Goal: Task Accomplishment & Management: Manage account settings

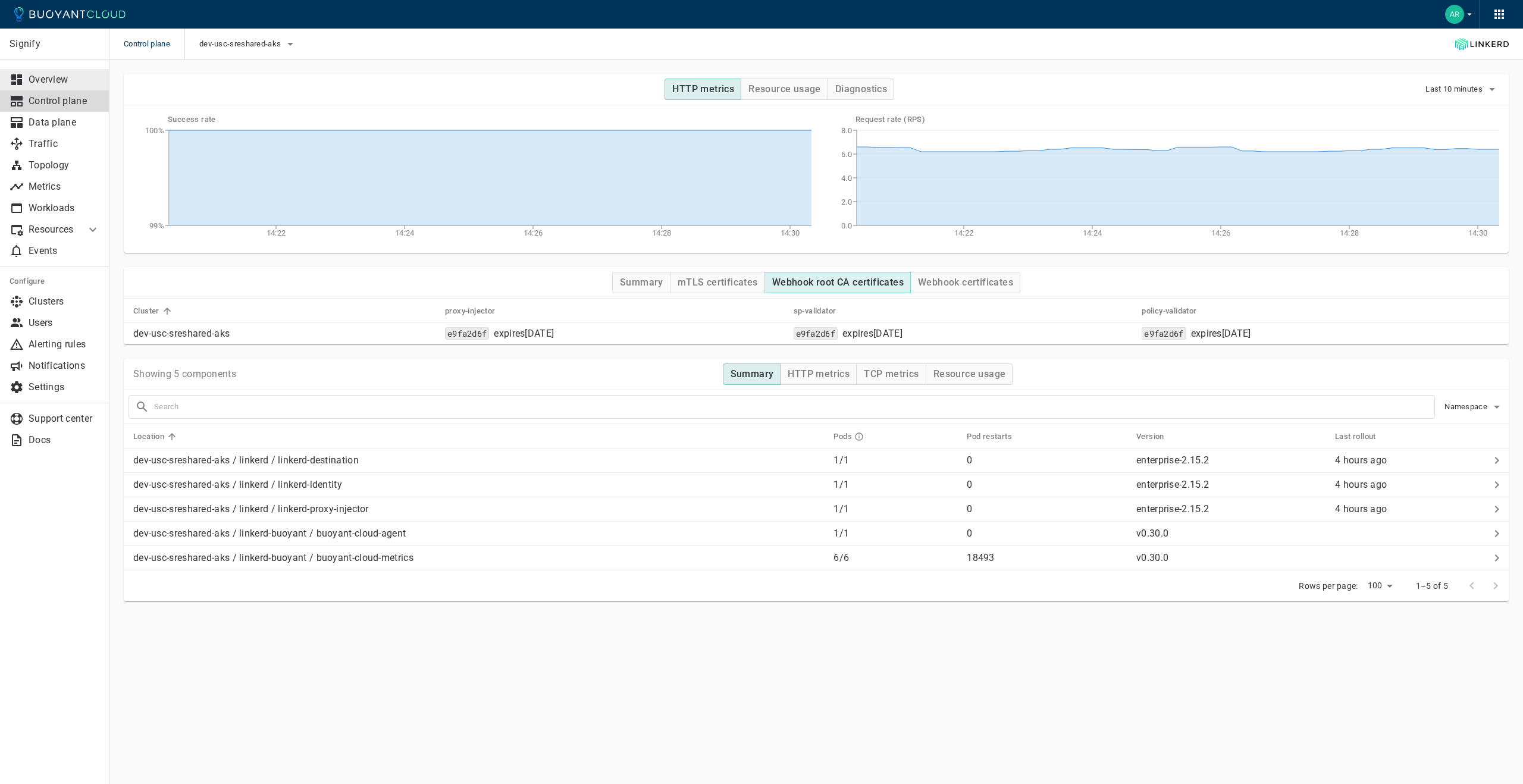
click at [85, 80] on p "Overview" at bounding box center [64, 79] width 72 height 12
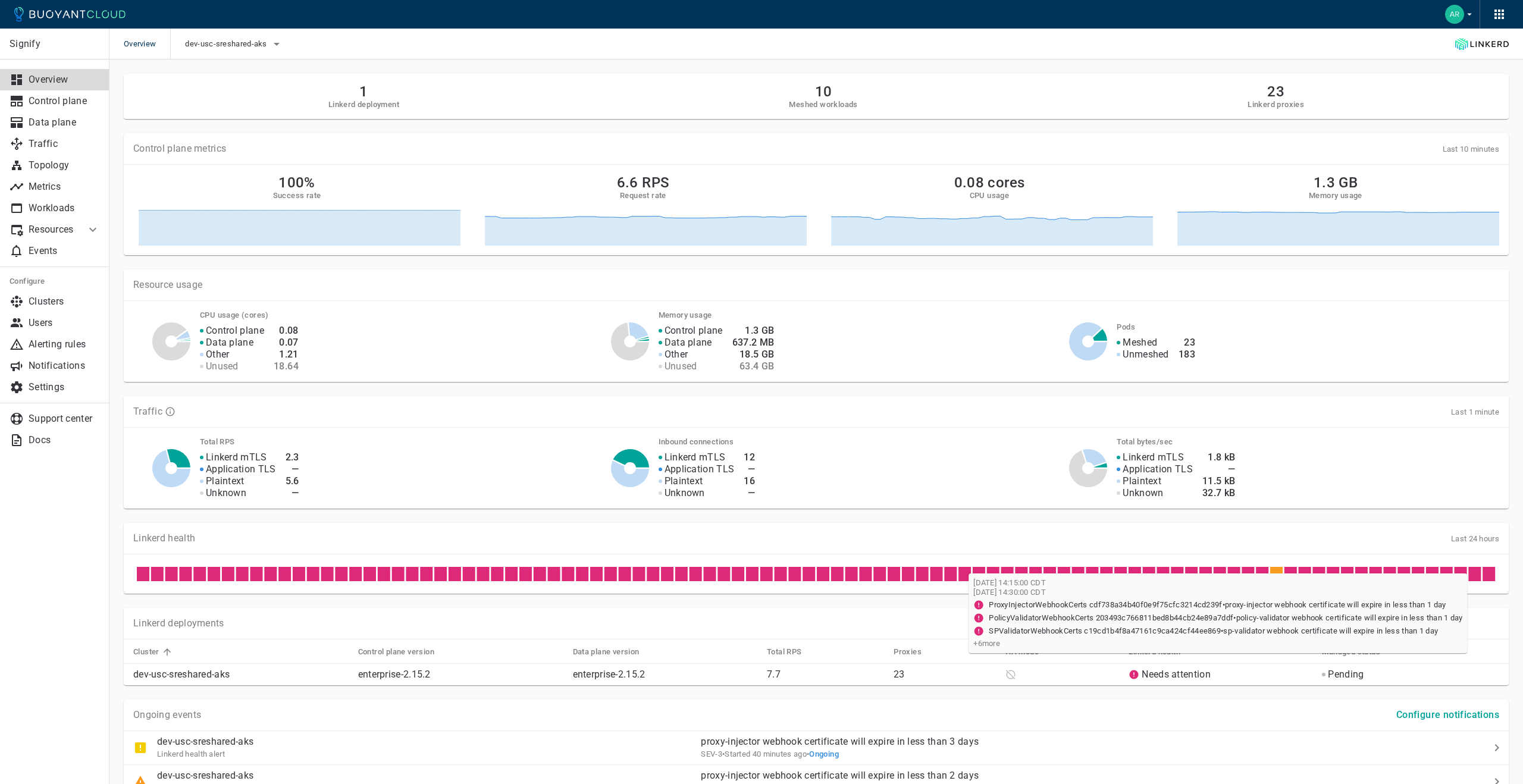
click at [1492, 576] on icon at bounding box center [1489, 574] width 12 height 14
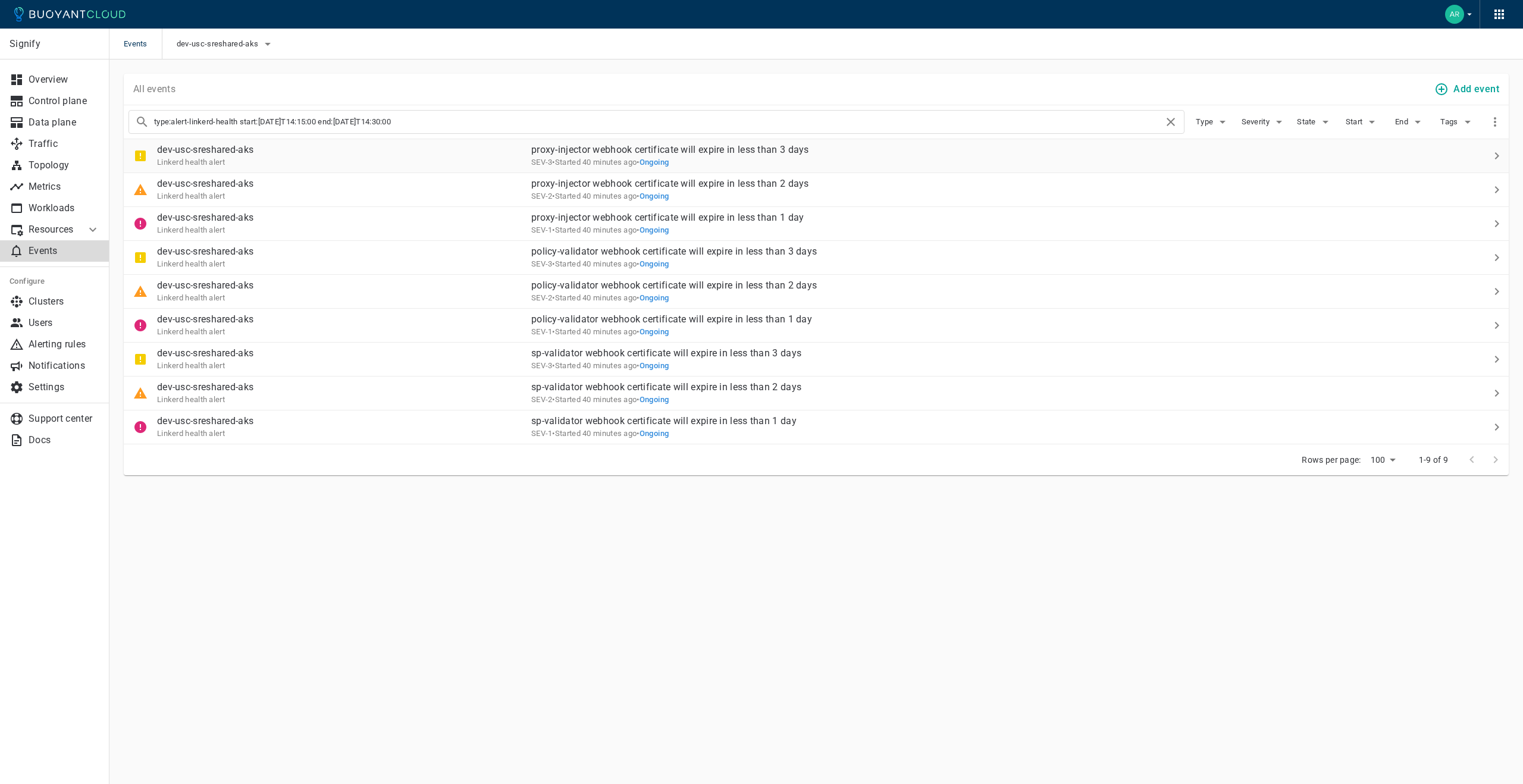
click at [173, 150] on p "dev-usc-sreshared-aks" at bounding box center [205, 150] width 96 height 12
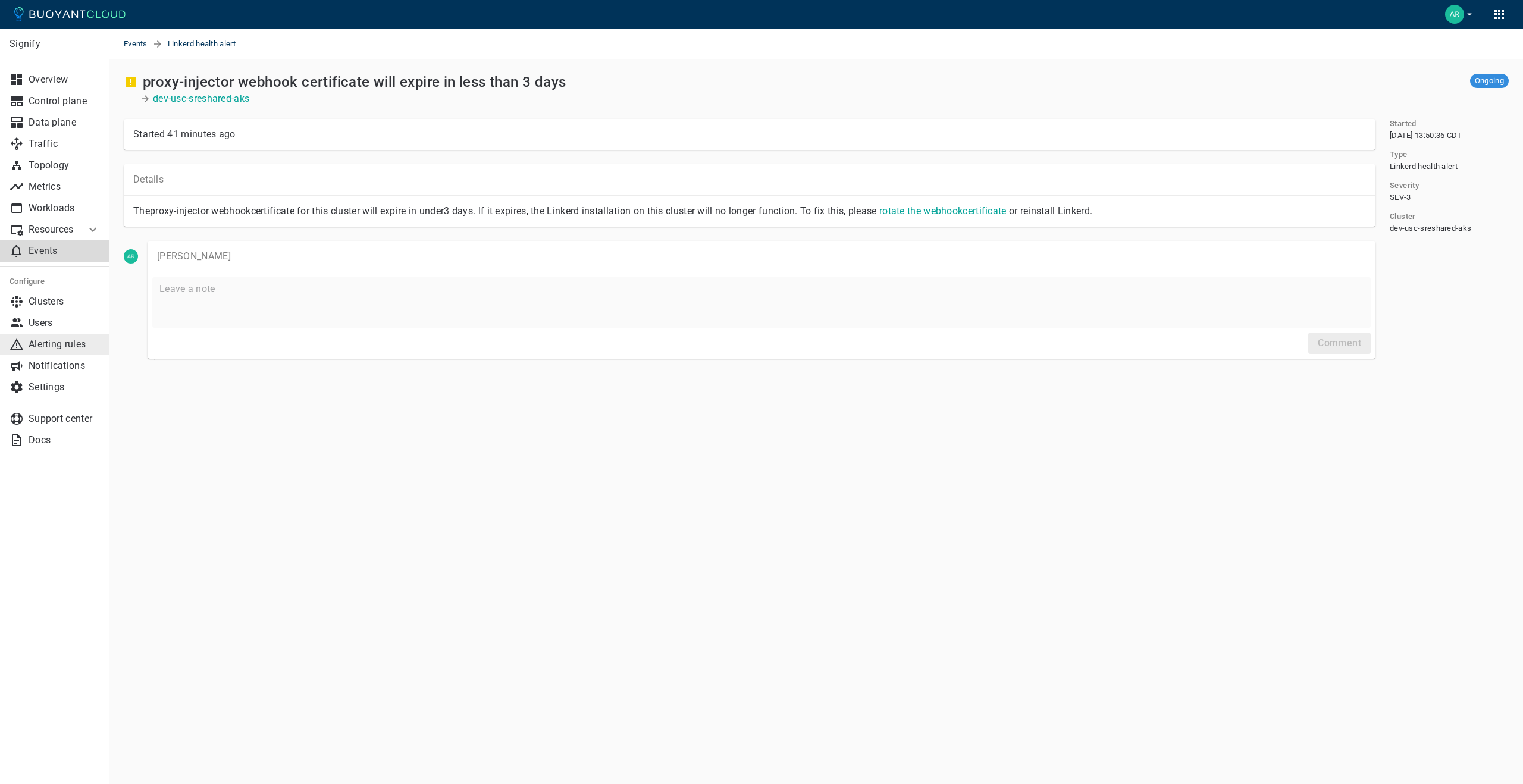
click at [43, 337] on link "Alerting rules" at bounding box center [55, 344] width 110 height 21
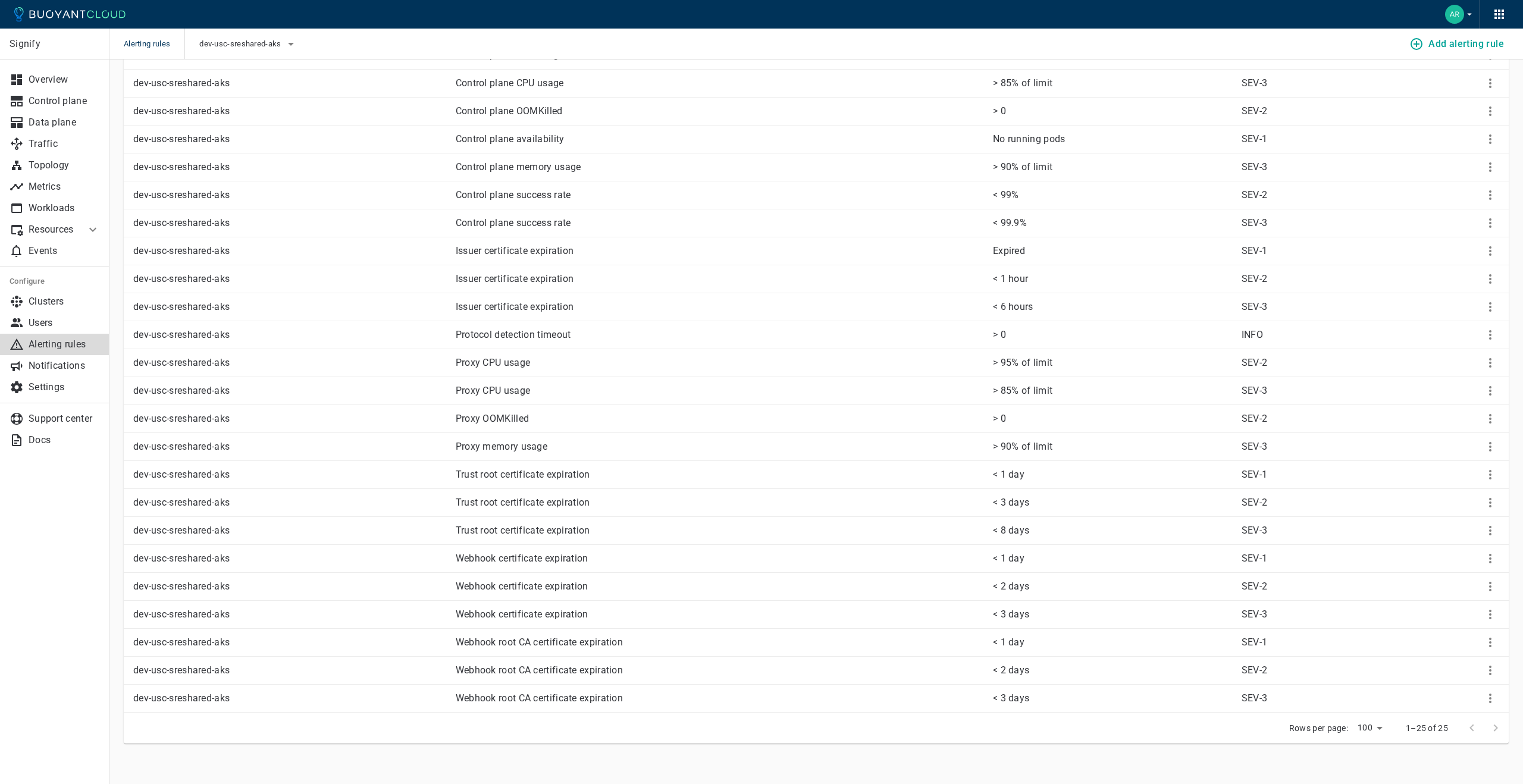
scroll to position [158, 0]
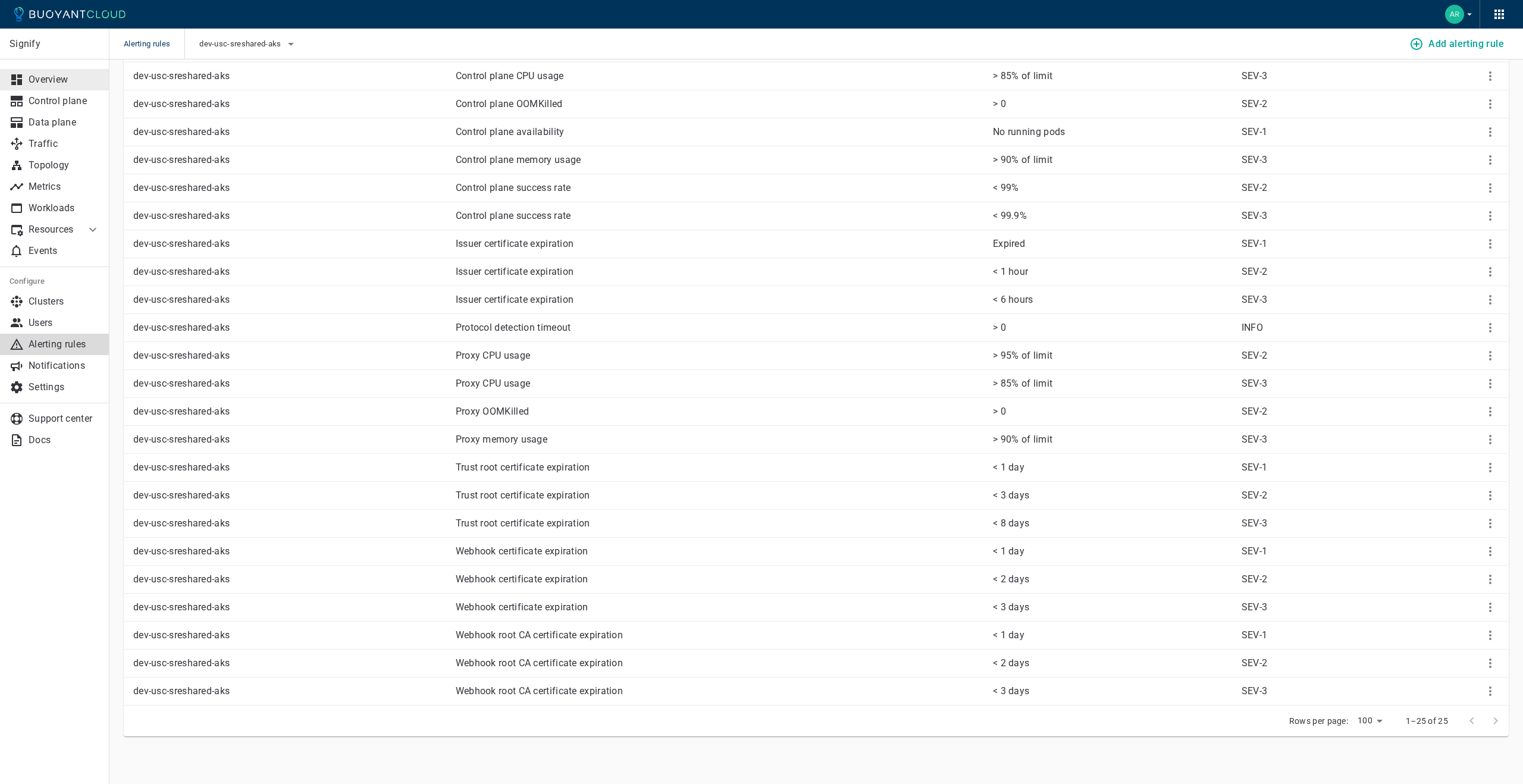
click at [68, 81] on p "Overview" at bounding box center [64, 79] width 72 height 12
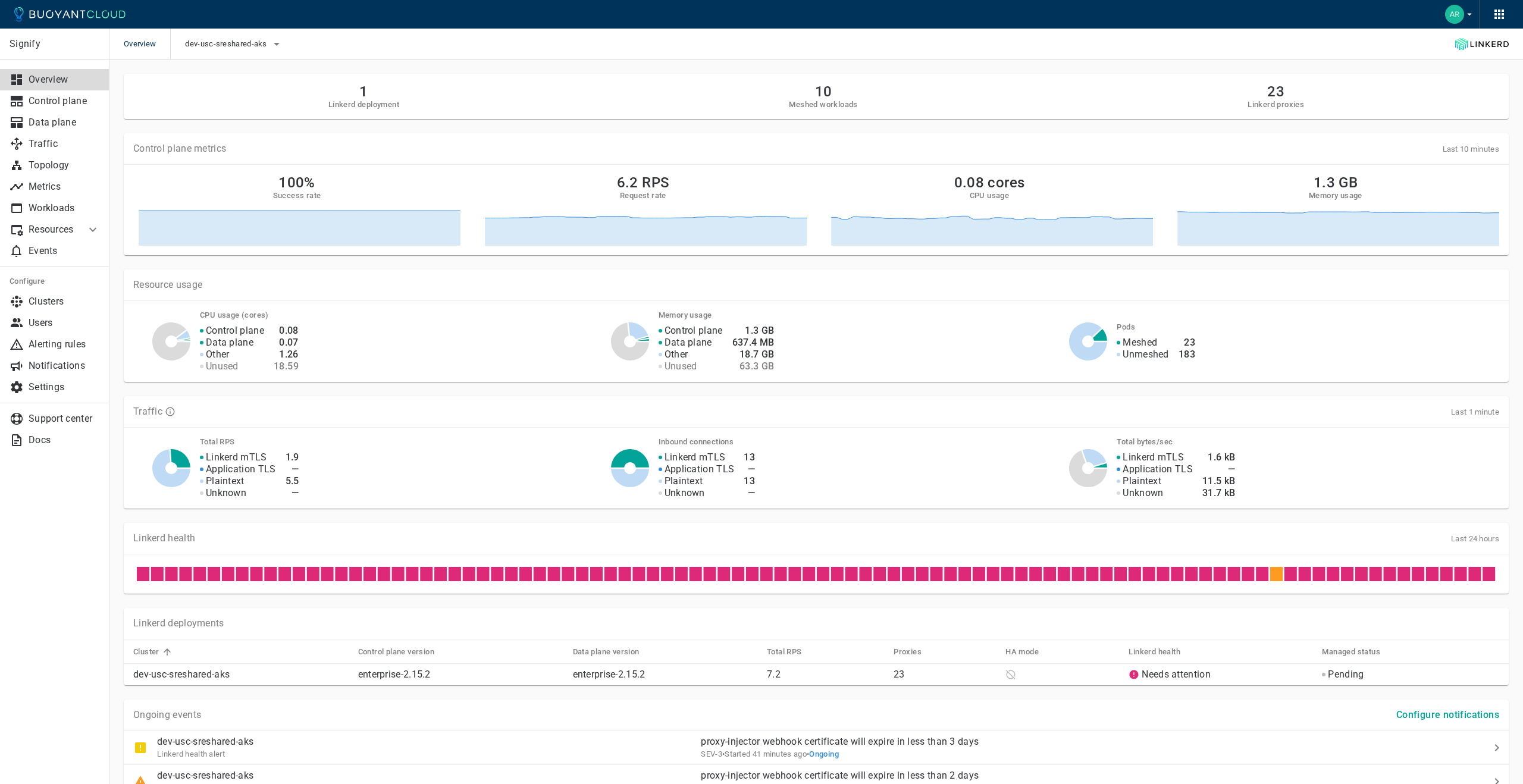
click at [1488, 541] on span "Last 24 hours" at bounding box center [1475, 539] width 48 height 9
click at [97, 99] on p "Control plane" at bounding box center [64, 101] width 72 height 12
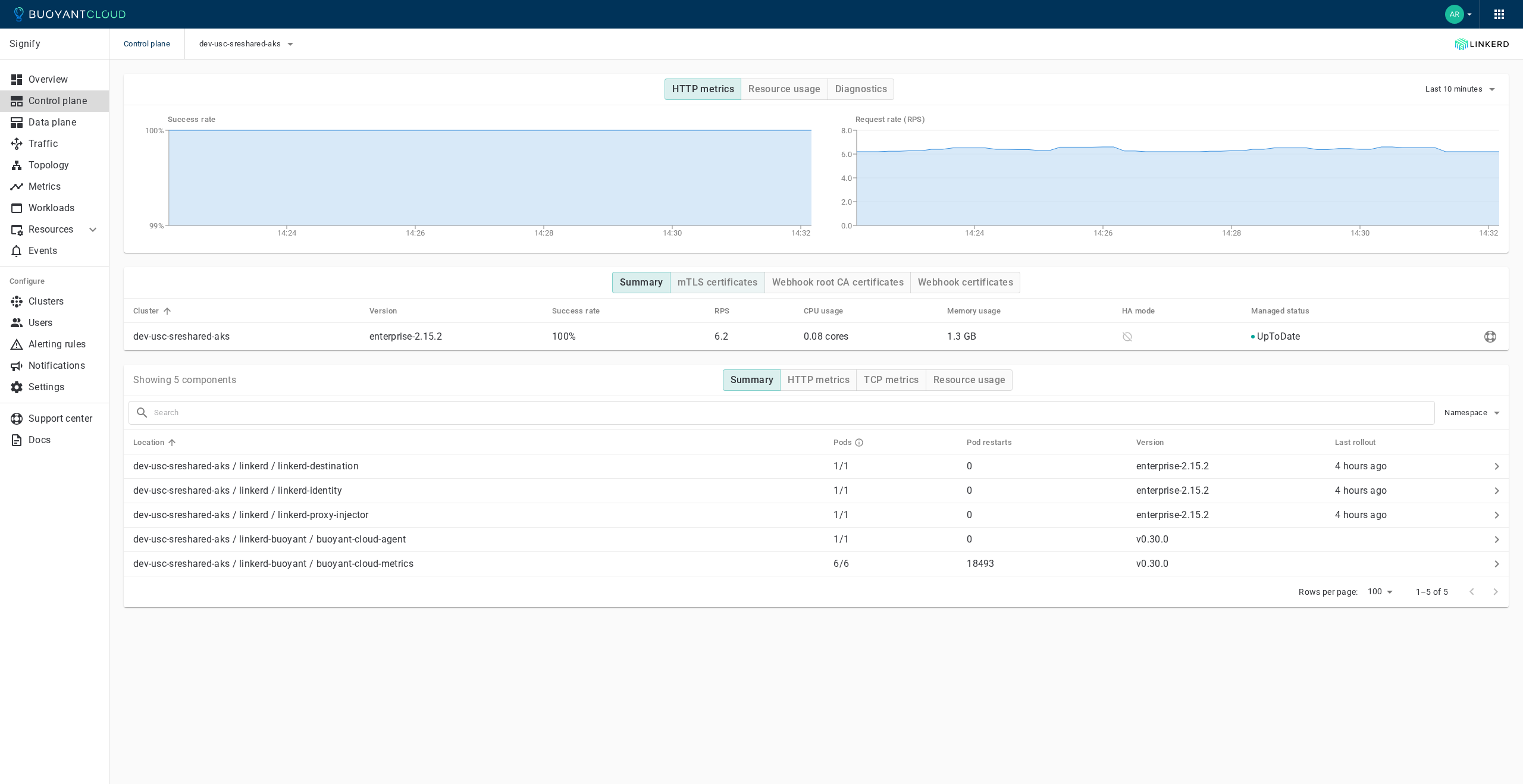
click at [734, 283] on h4 "mTLS certificates" at bounding box center [718, 282] width 81 height 12
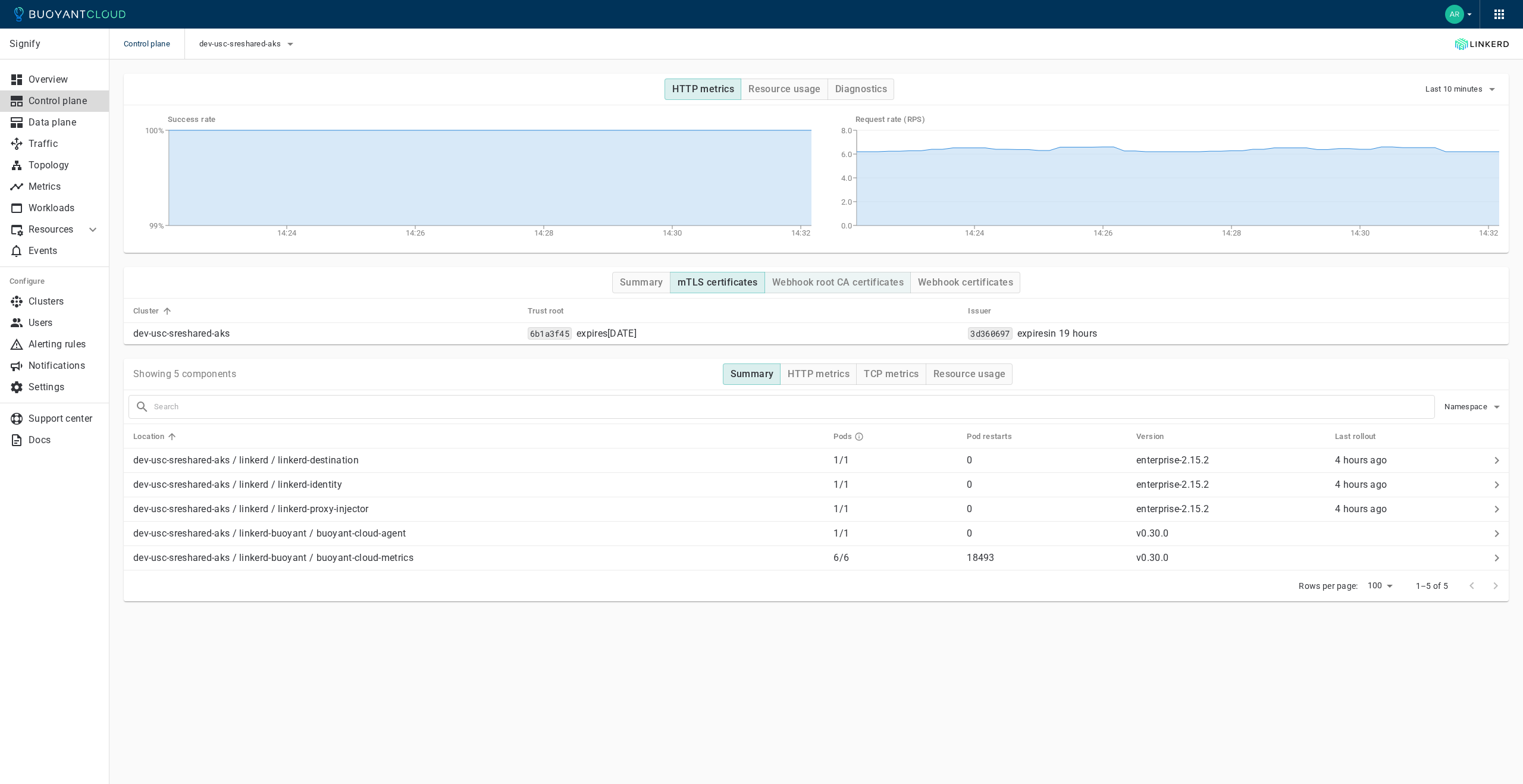
click at [878, 281] on h4 "Webhook root CA certificates" at bounding box center [838, 282] width 132 height 12
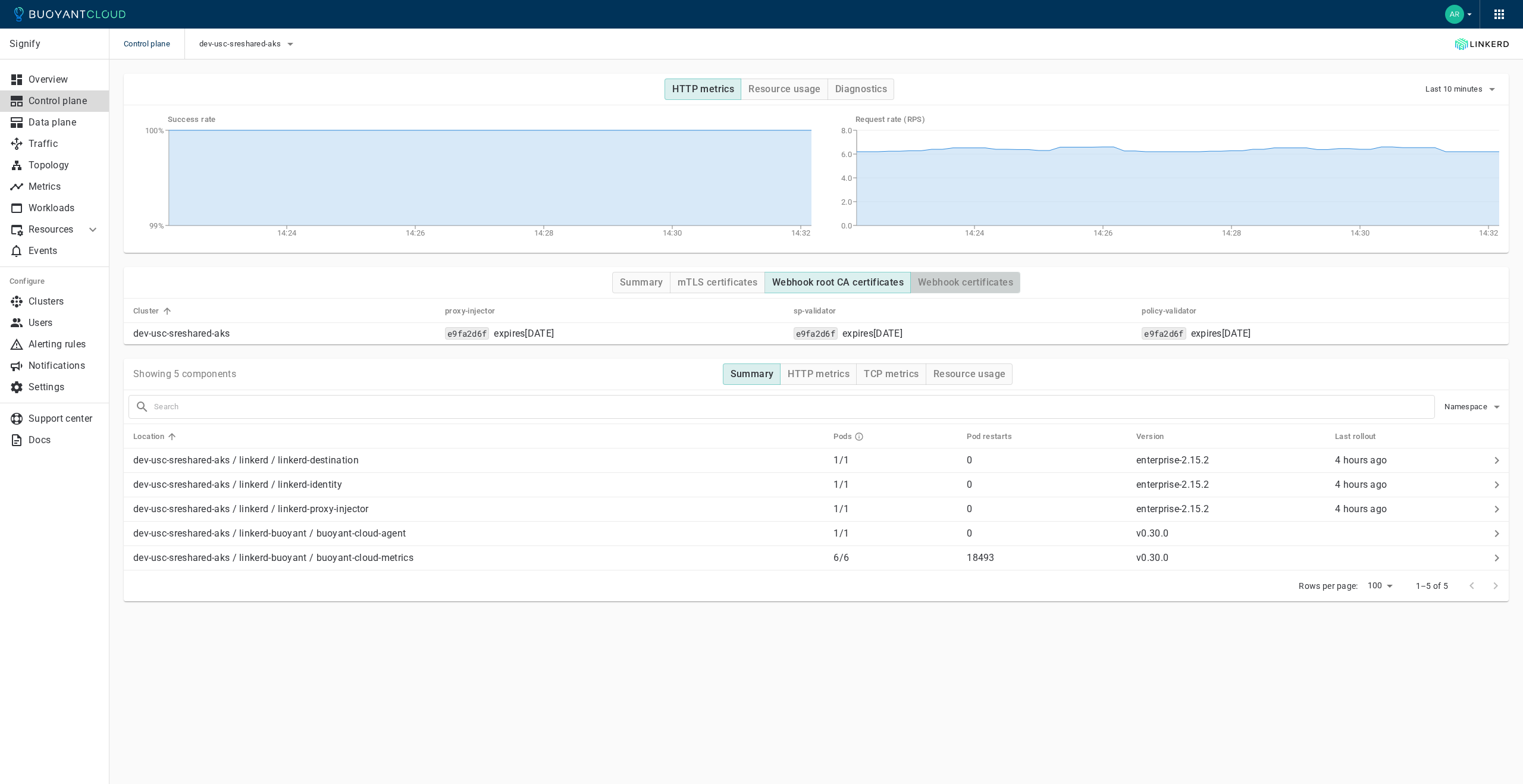
click at [944, 277] on h4 "Webhook certificates" at bounding box center [965, 282] width 96 height 12
click at [836, 281] on h4 "Webhook root CA certificates" at bounding box center [838, 282] width 132 height 12
click at [919, 289] on button "Webhook certificates" at bounding box center [965, 282] width 110 height 21
click at [52, 346] on p "Alerting rules" at bounding box center [64, 344] width 72 height 12
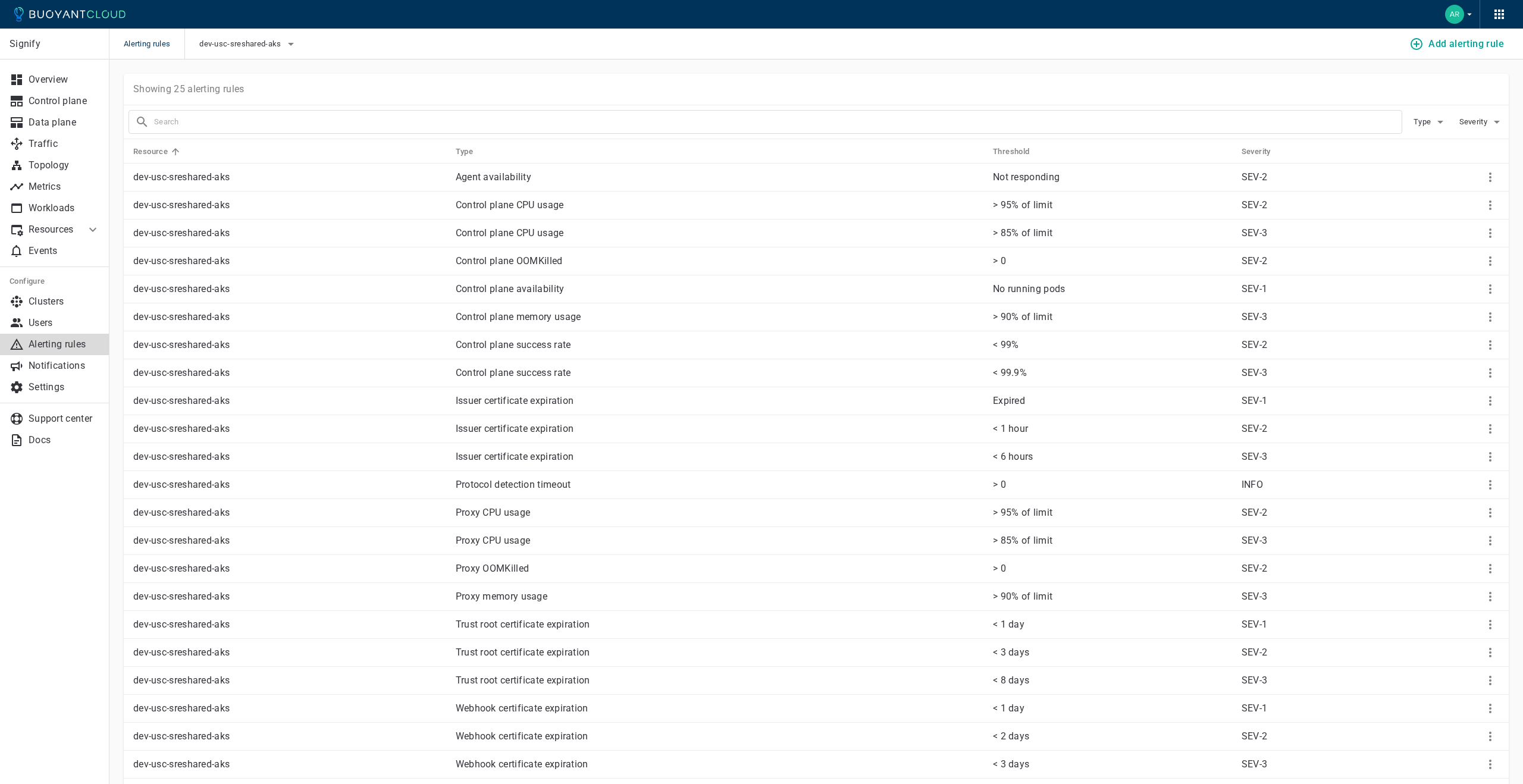
scroll to position [158, 0]
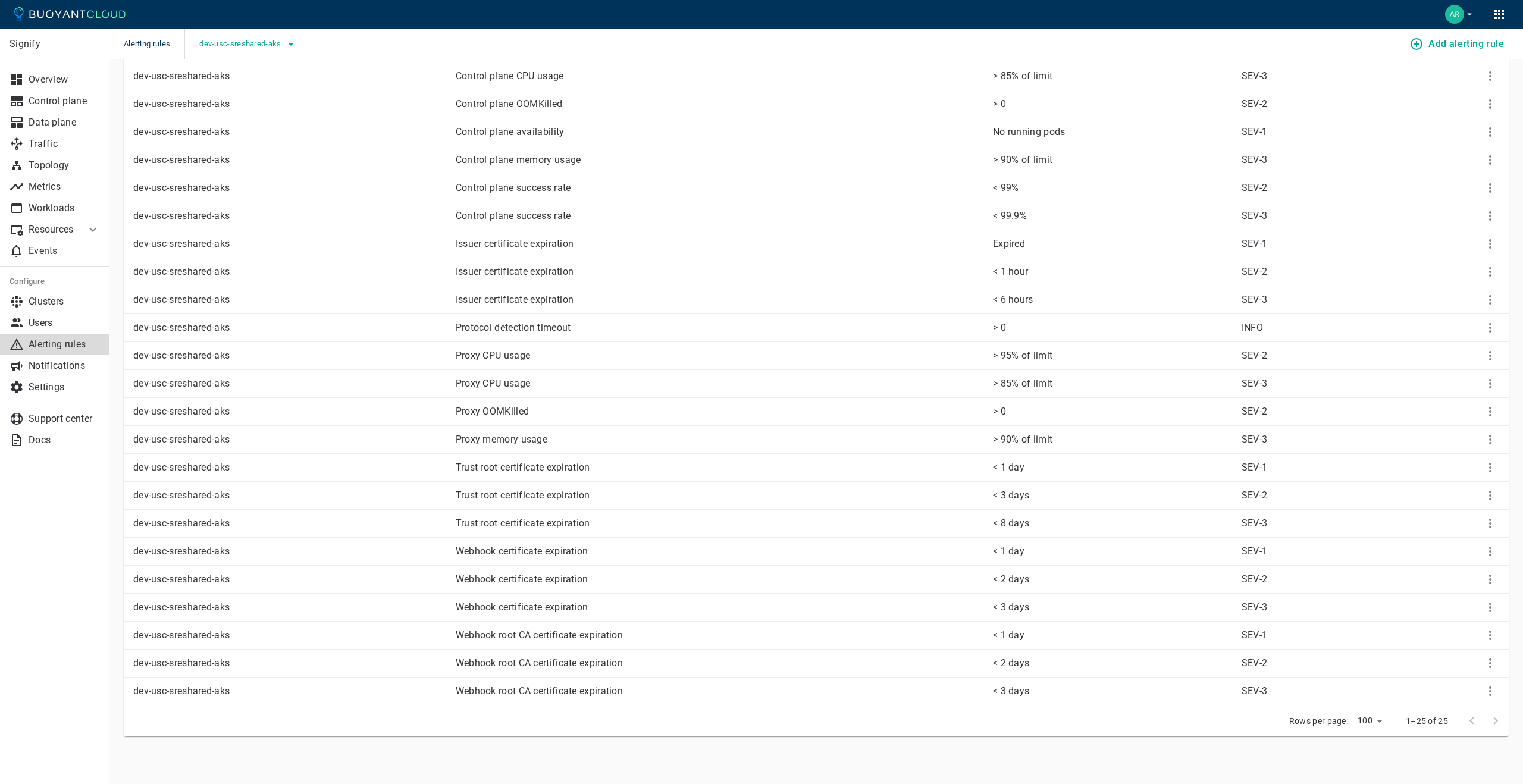
click at [273, 48] on span "dev-usc-sreshared-aks" at bounding box center [241, 43] width 84 height 10
click at [259, 57] on span "dev-usc-shared-aks" at bounding box center [271, 56] width 83 height 12
click at [224, 57] on input "dev-usc-shared-aks" at bounding box center [217, 57] width 14 height 14
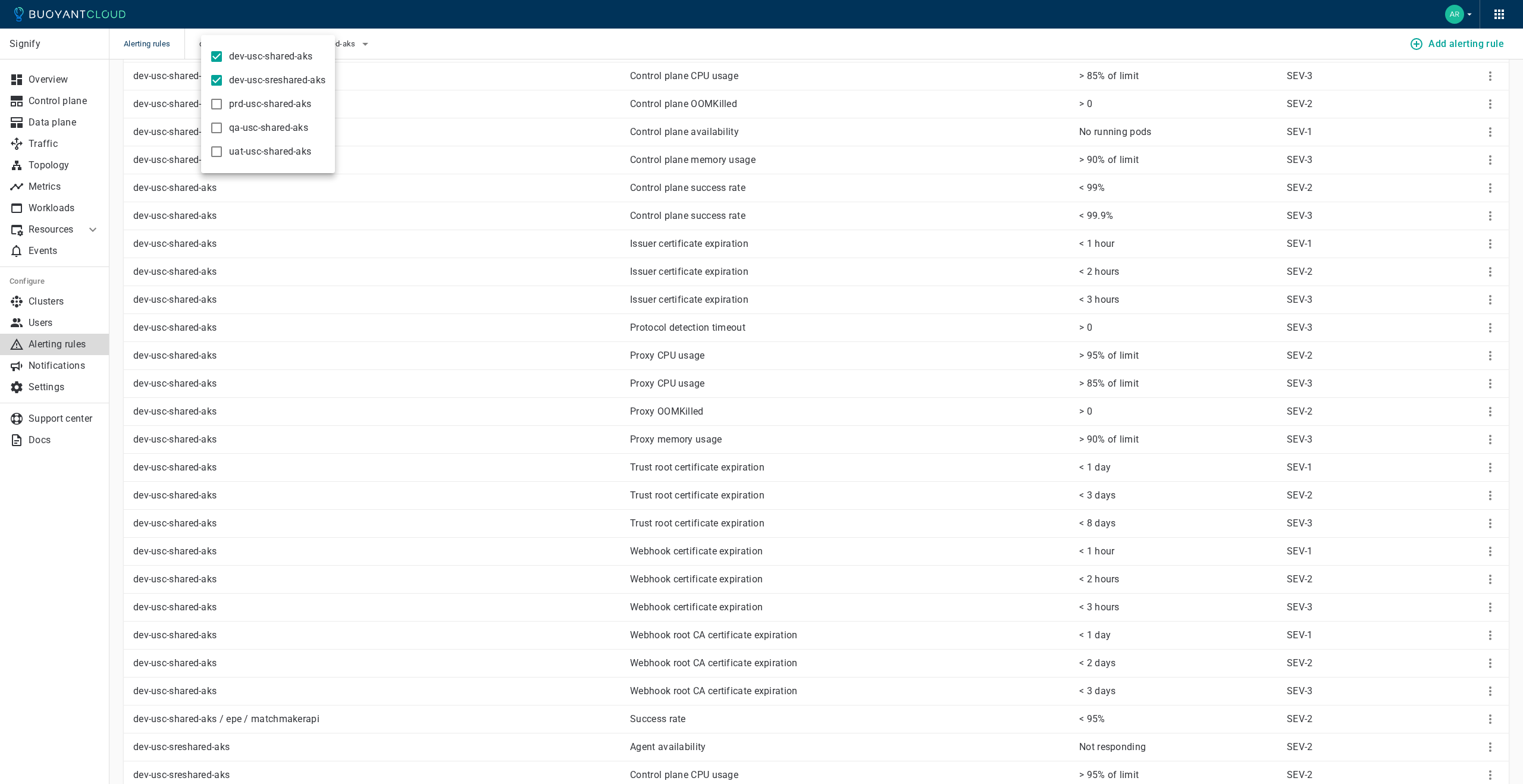
click at [215, 58] on input "dev-usc-shared-aks" at bounding box center [217, 57] width 14 height 14
checkbox input "false"
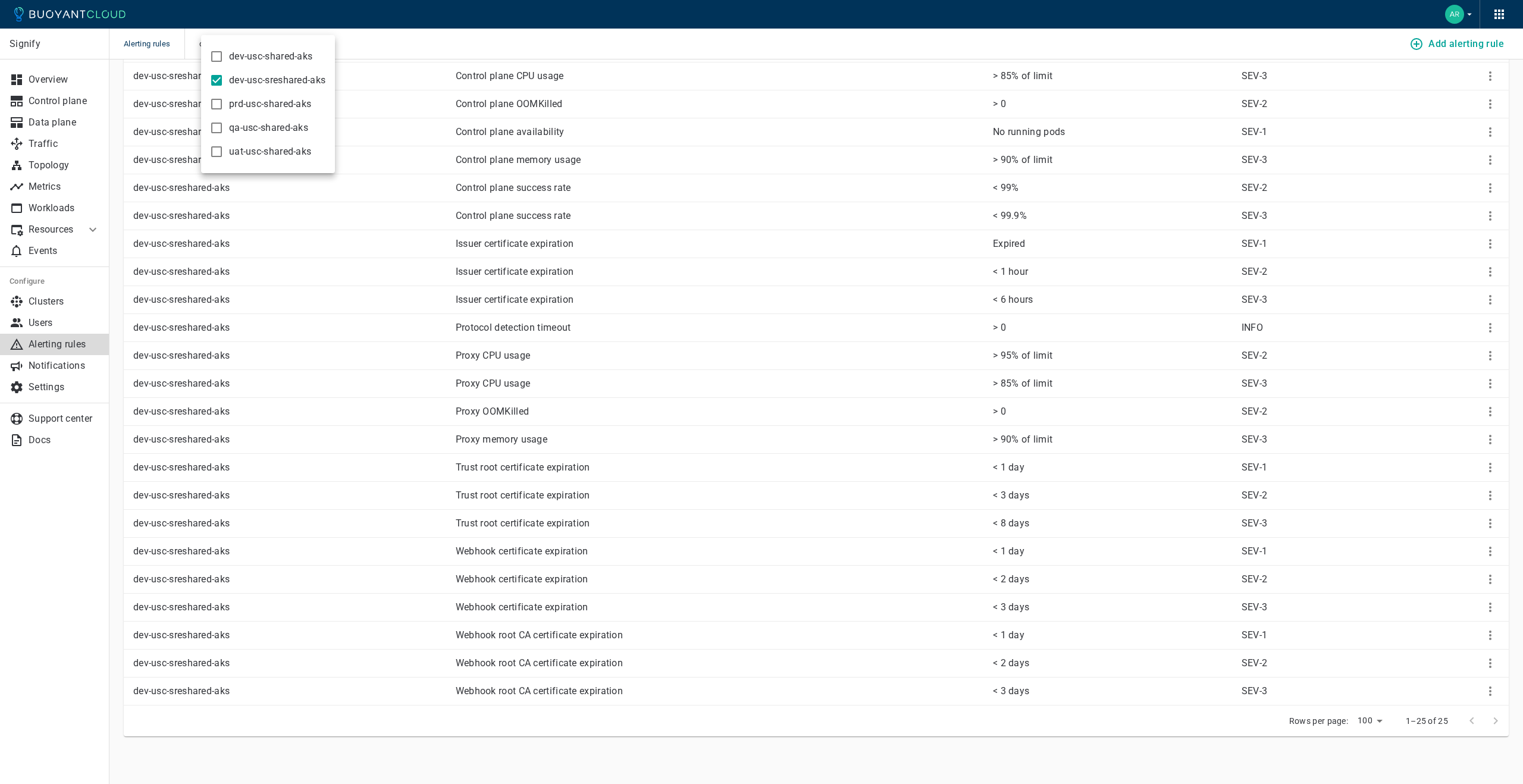
click at [1004, 562] on div at bounding box center [761, 392] width 1523 height 784
click at [1488, 547] on icon "More" at bounding box center [1490, 551] width 14 height 14
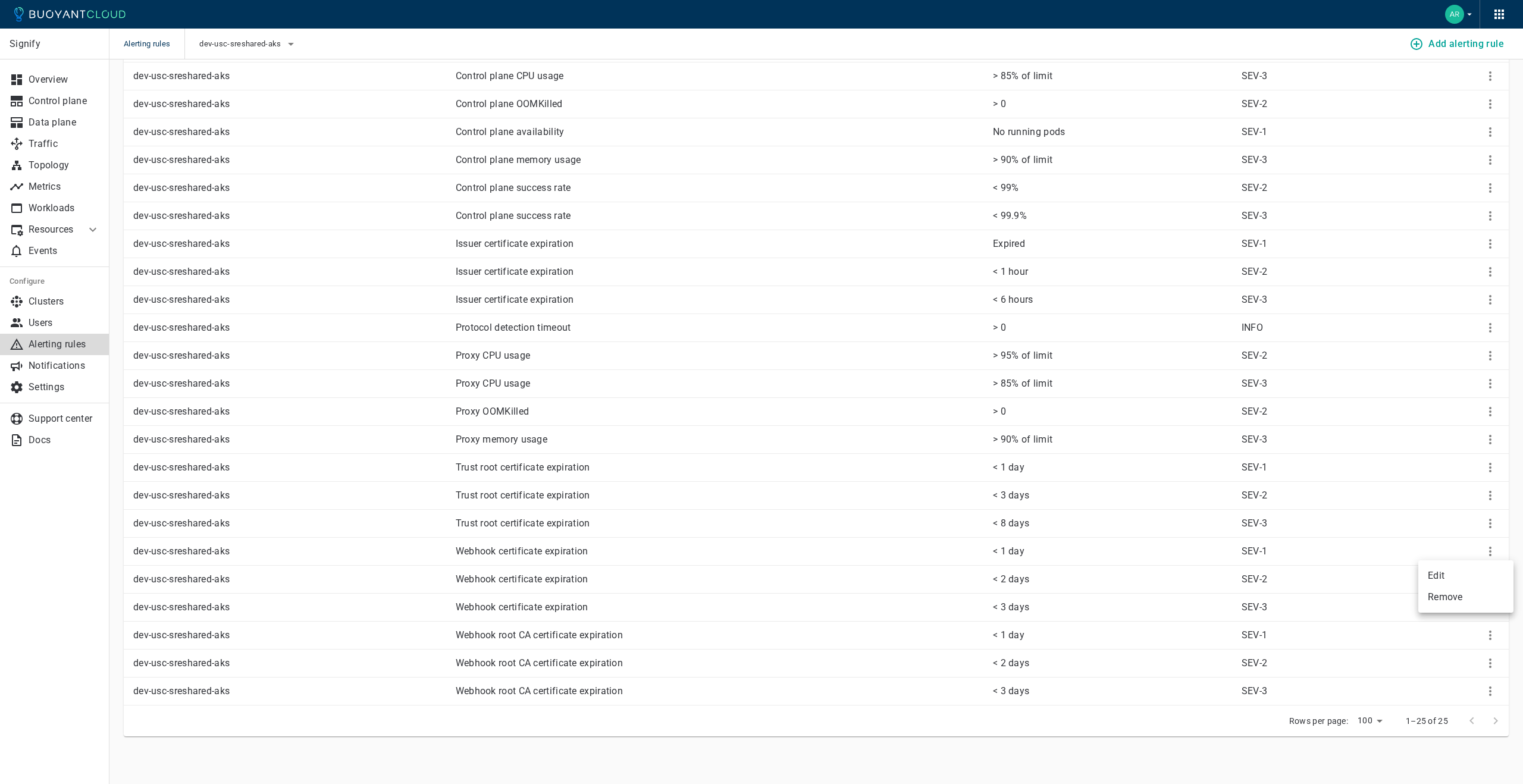
click at [1437, 573] on li "Edit" at bounding box center [1466, 576] width 96 height 21
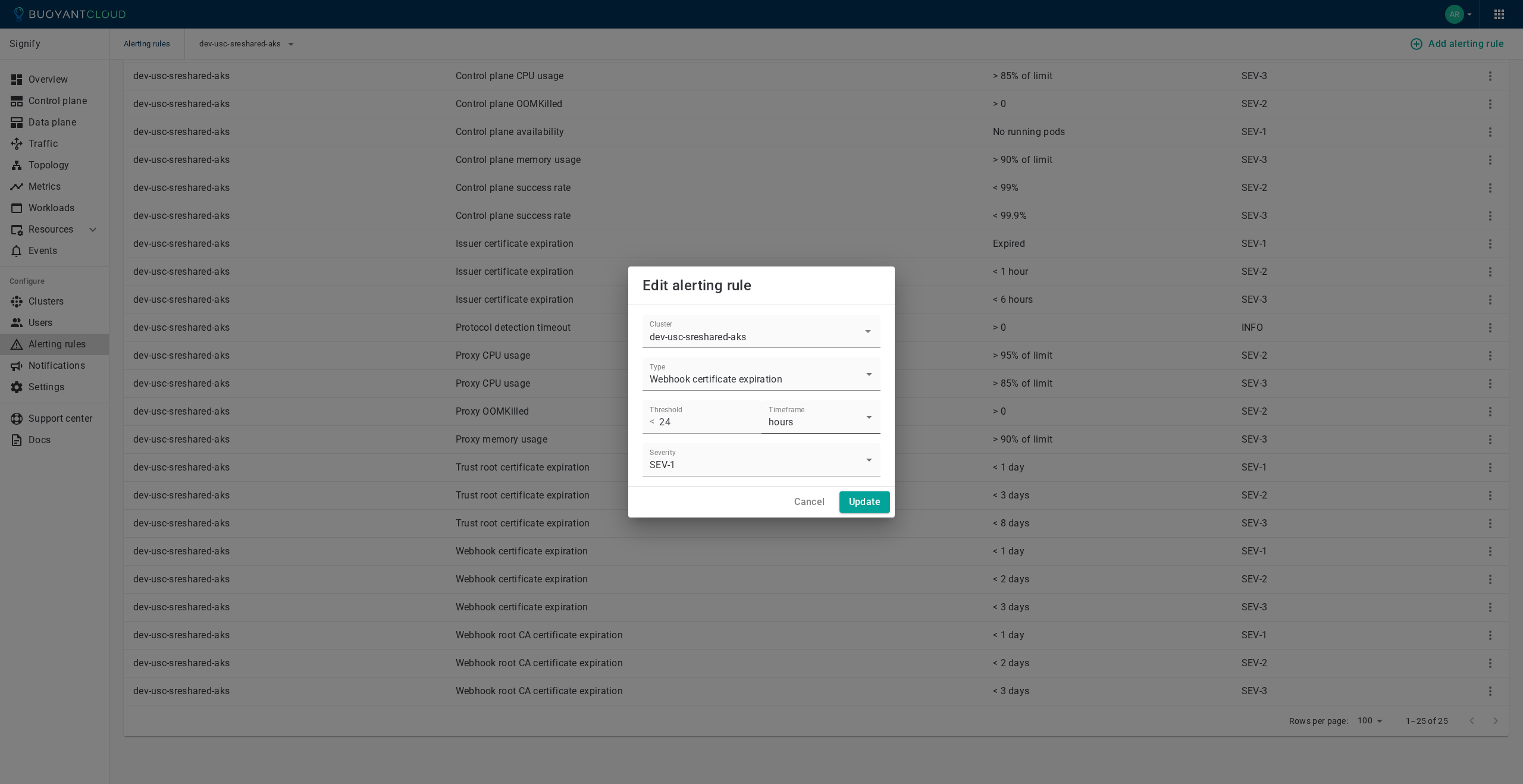
click at [824, 421] on body "Alerting rules dev-usc-sreshared-aks Add alerting rule Signify Overview Control…" at bounding box center [761, 313] width 1523 height 942
click at [819, 507] on div at bounding box center [761, 392] width 1523 height 784
click at [814, 504] on h4 "Cancel" at bounding box center [810, 502] width 30 height 12
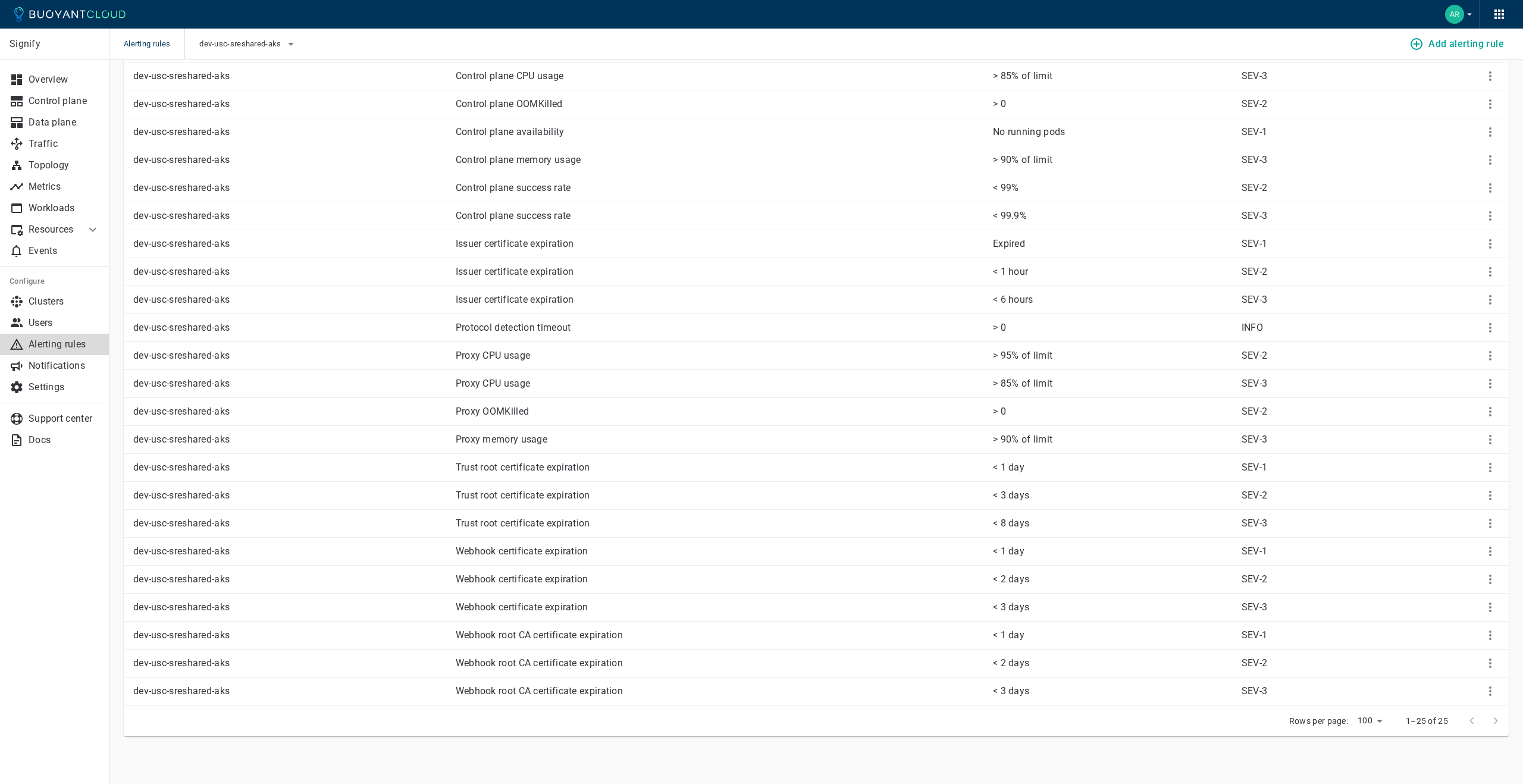
click at [638, 550] on p "Webhook certificate expiration" at bounding box center [719, 551] width 527 height 12
click at [1496, 550] on icon "More" at bounding box center [1490, 551] width 14 height 14
click at [1453, 571] on li "Edit" at bounding box center [1466, 576] width 96 height 21
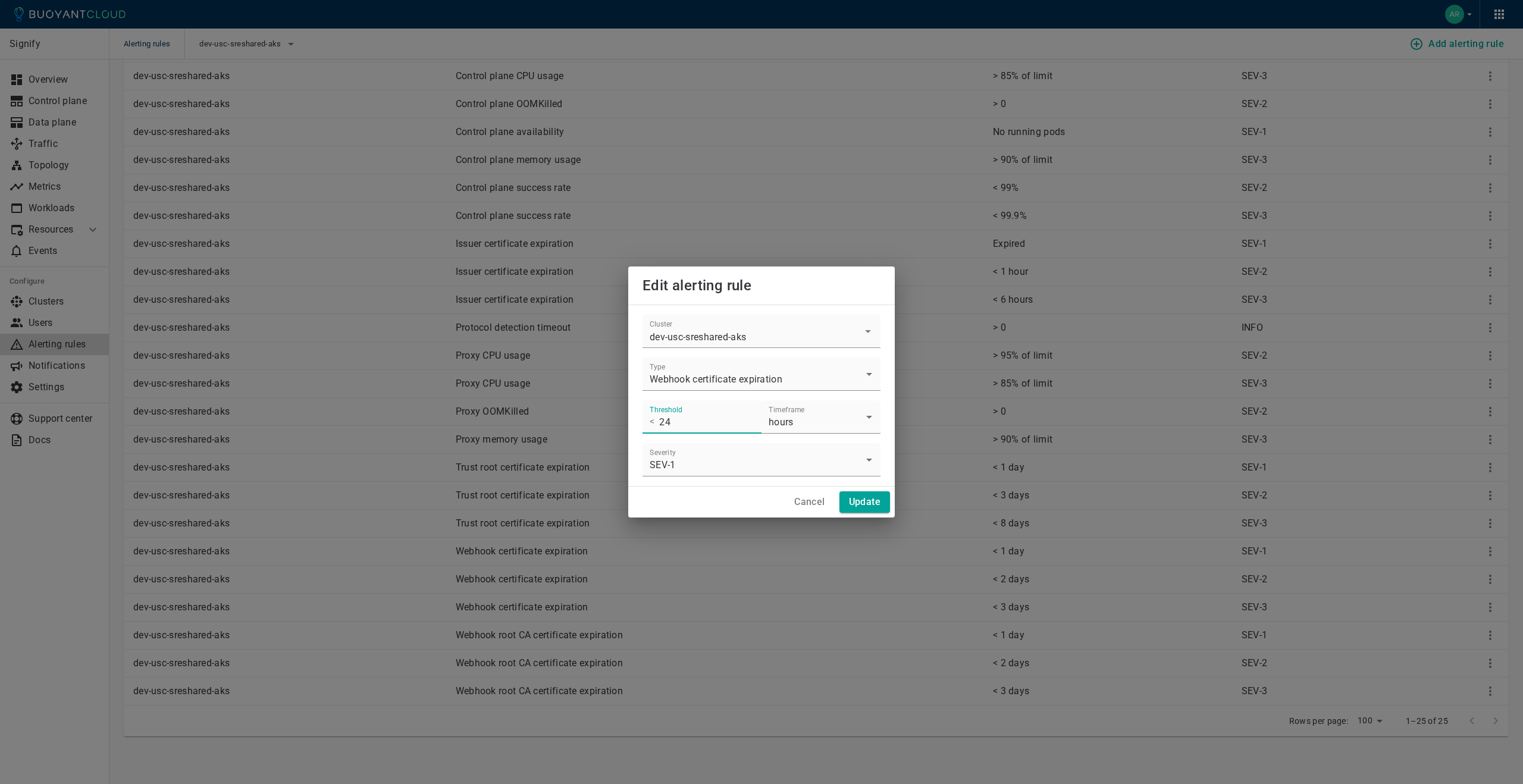
click at [697, 424] on input "24" at bounding box center [711, 418] width 103 height 34
type input "2"
type input "1"
click at [847, 502] on button "Update" at bounding box center [865, 502] width 50 height 21
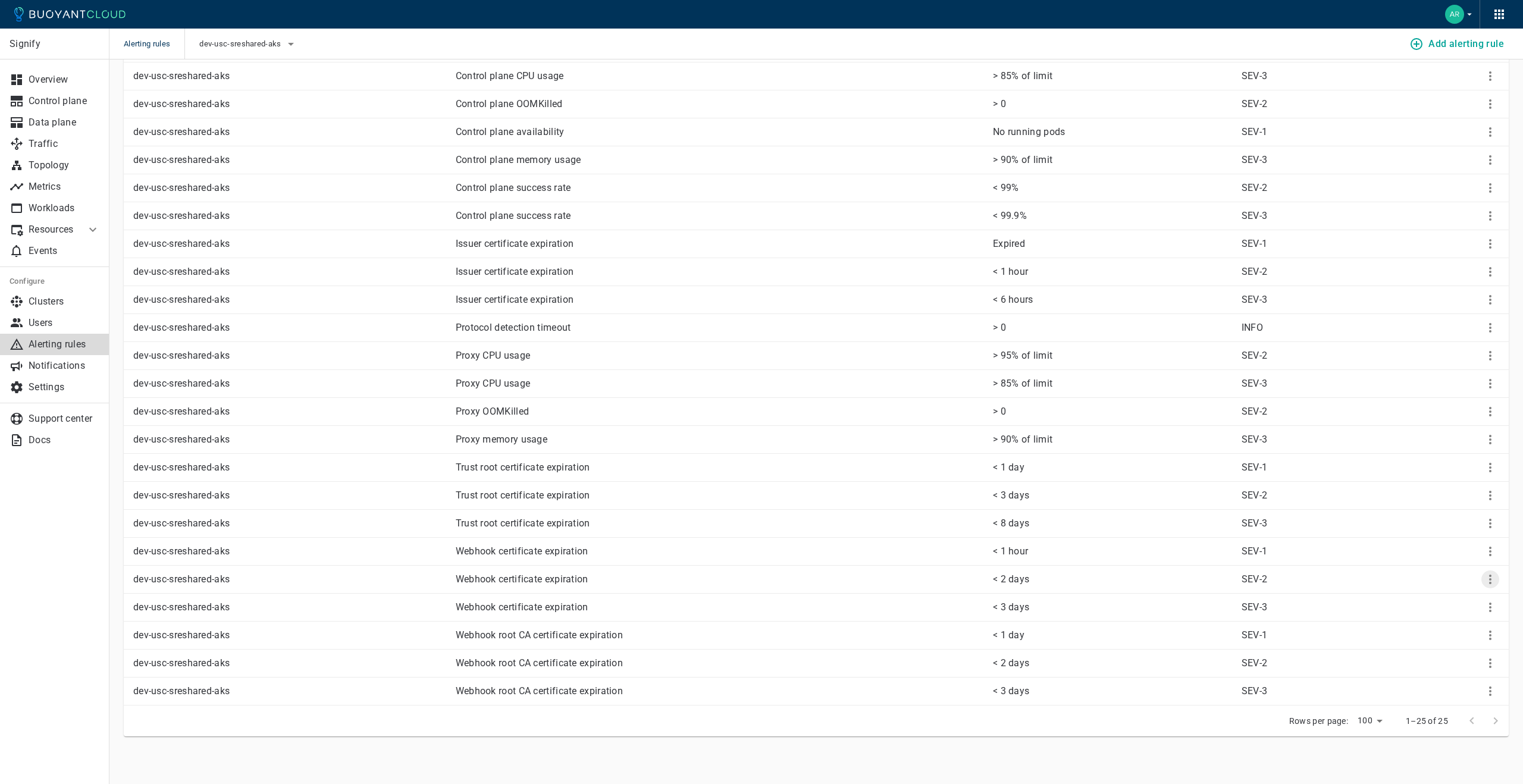
click at [1487, 581] on icon "More" at bounding box center [1490, 580] width 14 height 14
click at [1450, 602] on li "Edit" at bounding box center [1466, 603] width 96 height 21
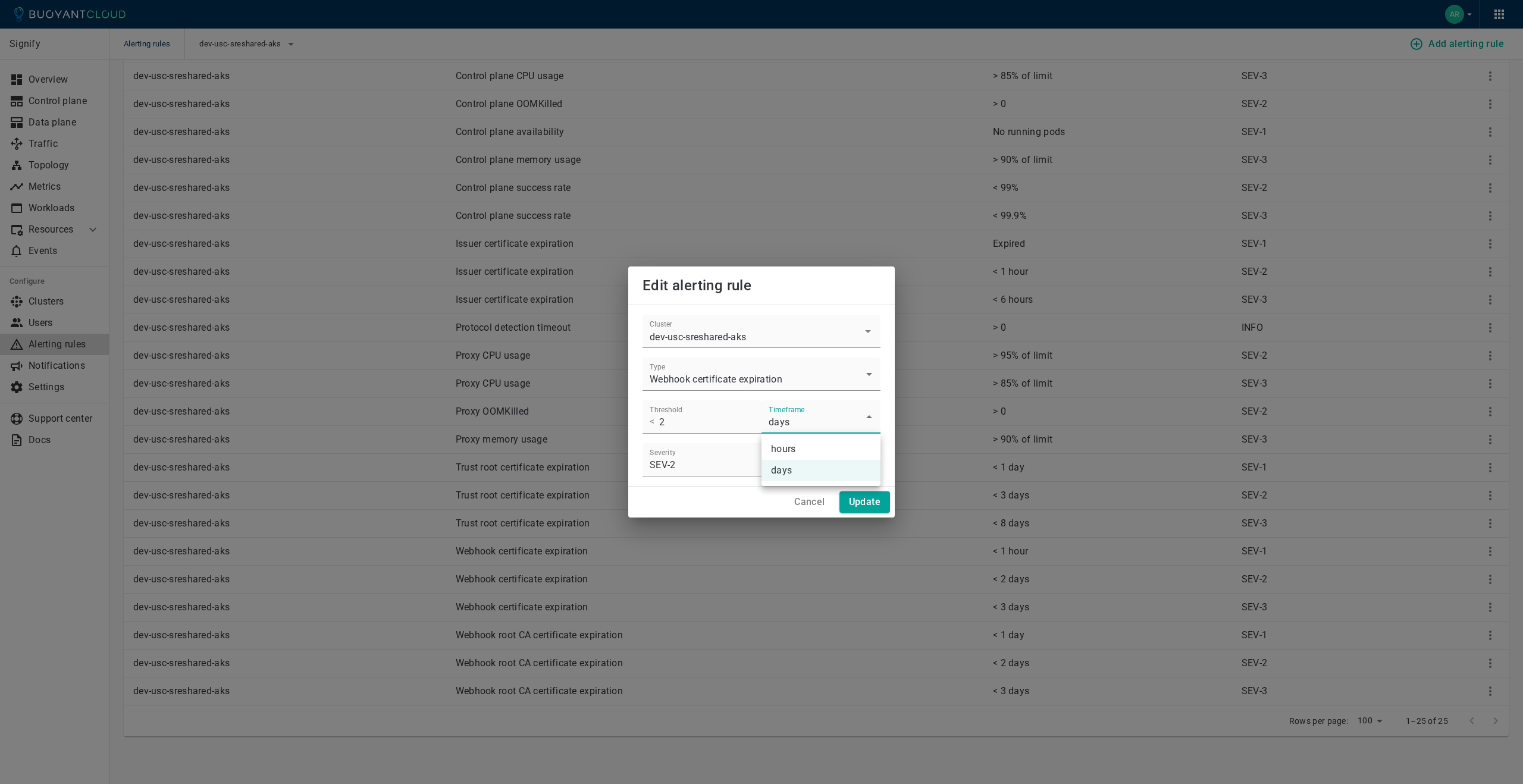
click at [808, 421] on body "Alerting rules dev-usc-sreshared-aks Add alerting rule Signify Overview Control…" at bounding box center [761, 313] width 1523 height 942
click at [800, 448] on li "hours" at bounding box center [821, 450] width 119 height 21
type input "hours"
click at [858, 496] on h4 "Update" at bounding box center [865, 502] width 32 height 12
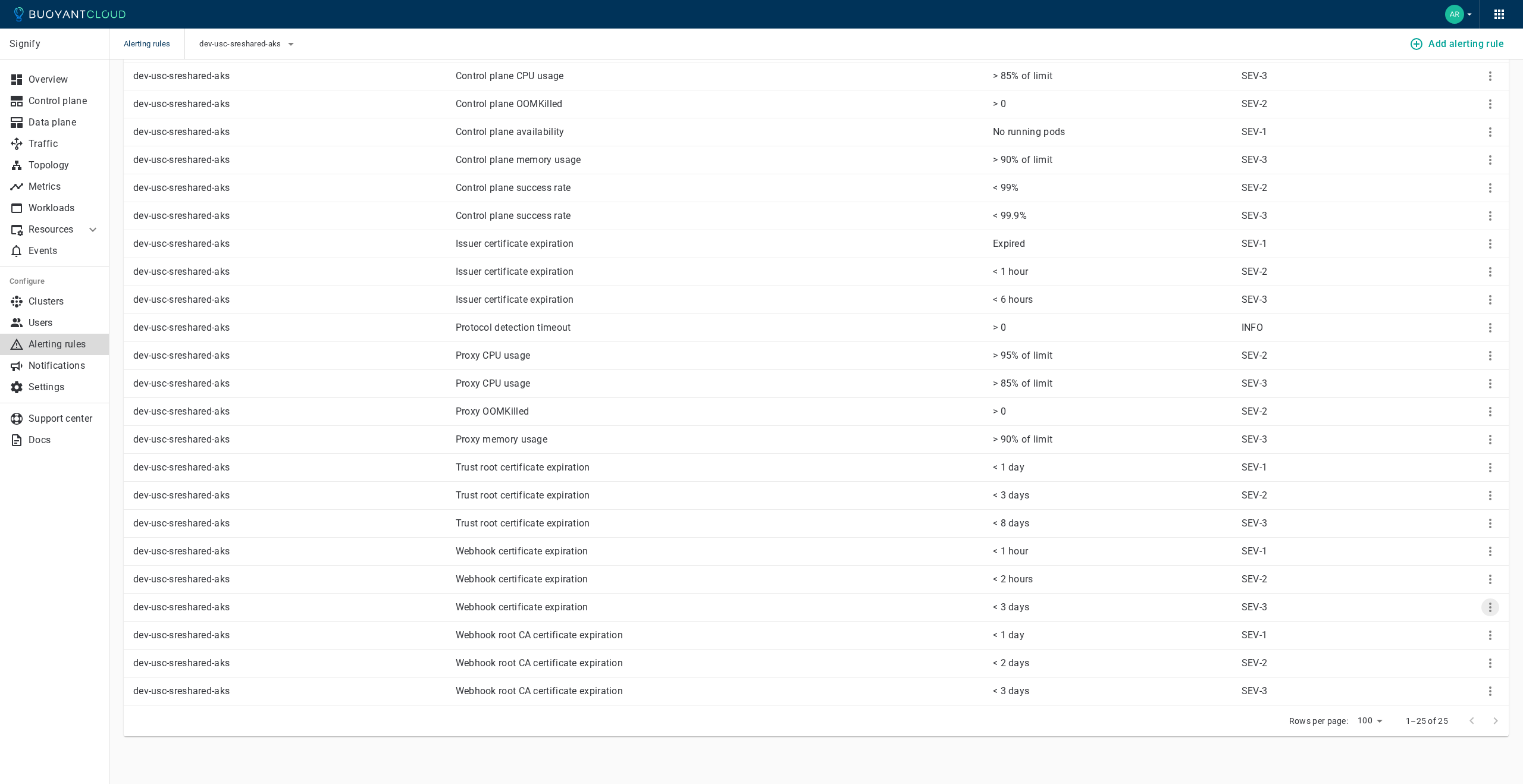
click at [1489, 609] on icon "More" at bounding box center [1490, 607] width 14 height 14
click at [1428, 626] on li "Edit" at bounding box center [1466, 632] width 96 height 21
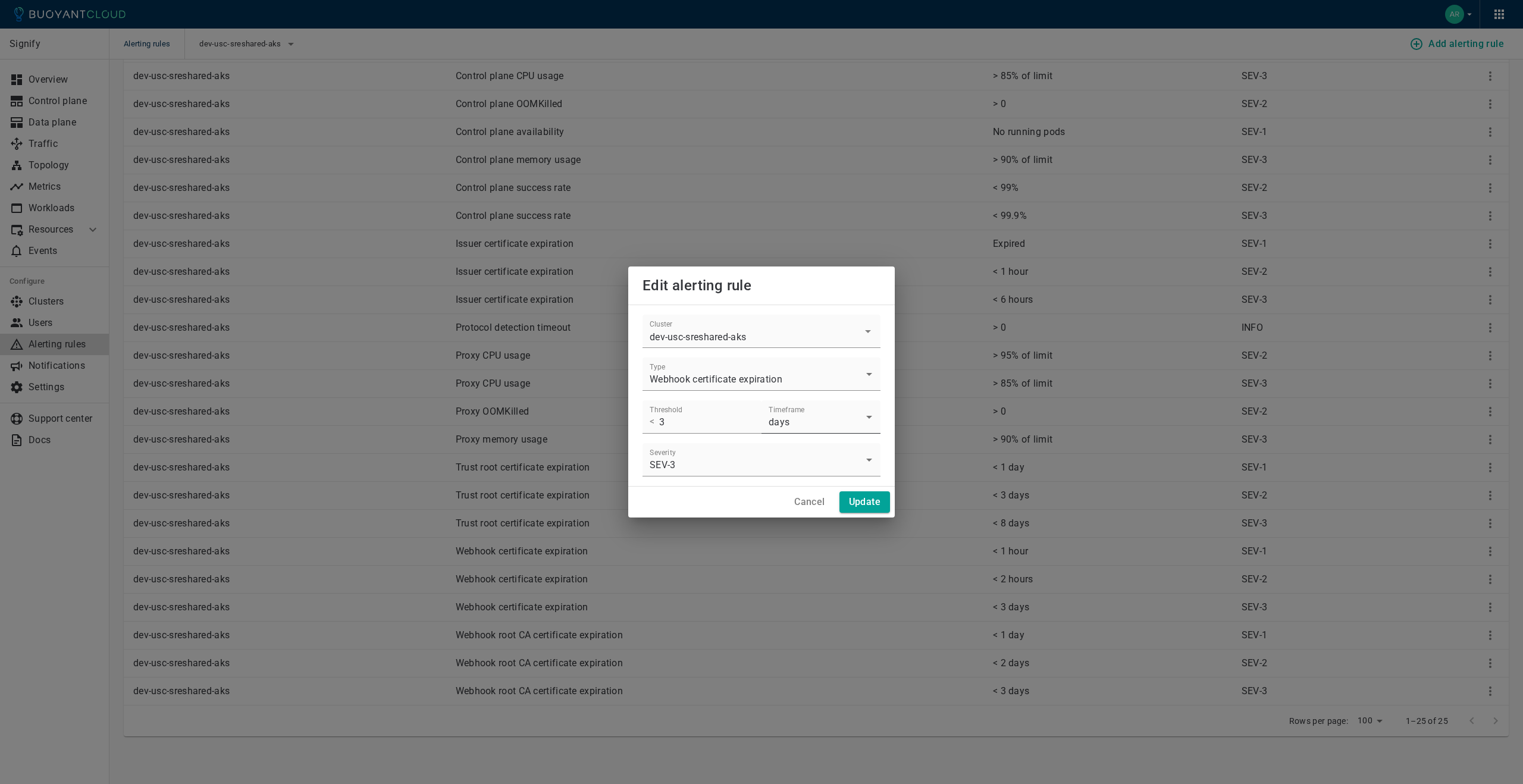
click at [838, 423] on body "Alerting rules dev-usc-sreshared-aks Add alerting rule Signify Overview Control…" at bounding box center [761, 313] width 1523 height 942
click at [827, 445] on li "hours" at bounding box center [821, 450] width 119 height 21
type input "hours"
click at [865, 502] on h4 "Update" at bounding box center [865, 502] width 32 height 12
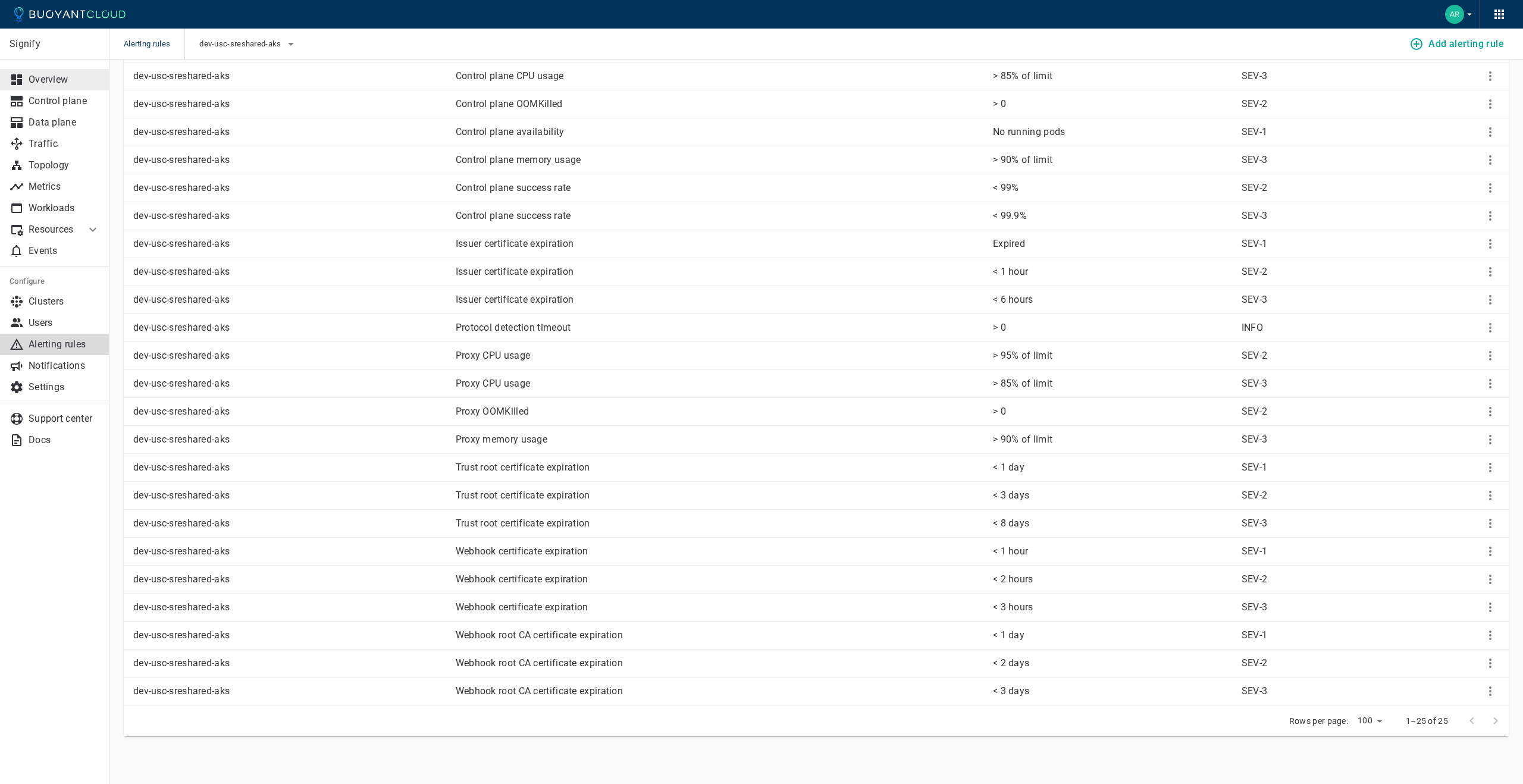
click at [73, 72] on link "Overview" at bounding box center [55, 80] width 110 height 21
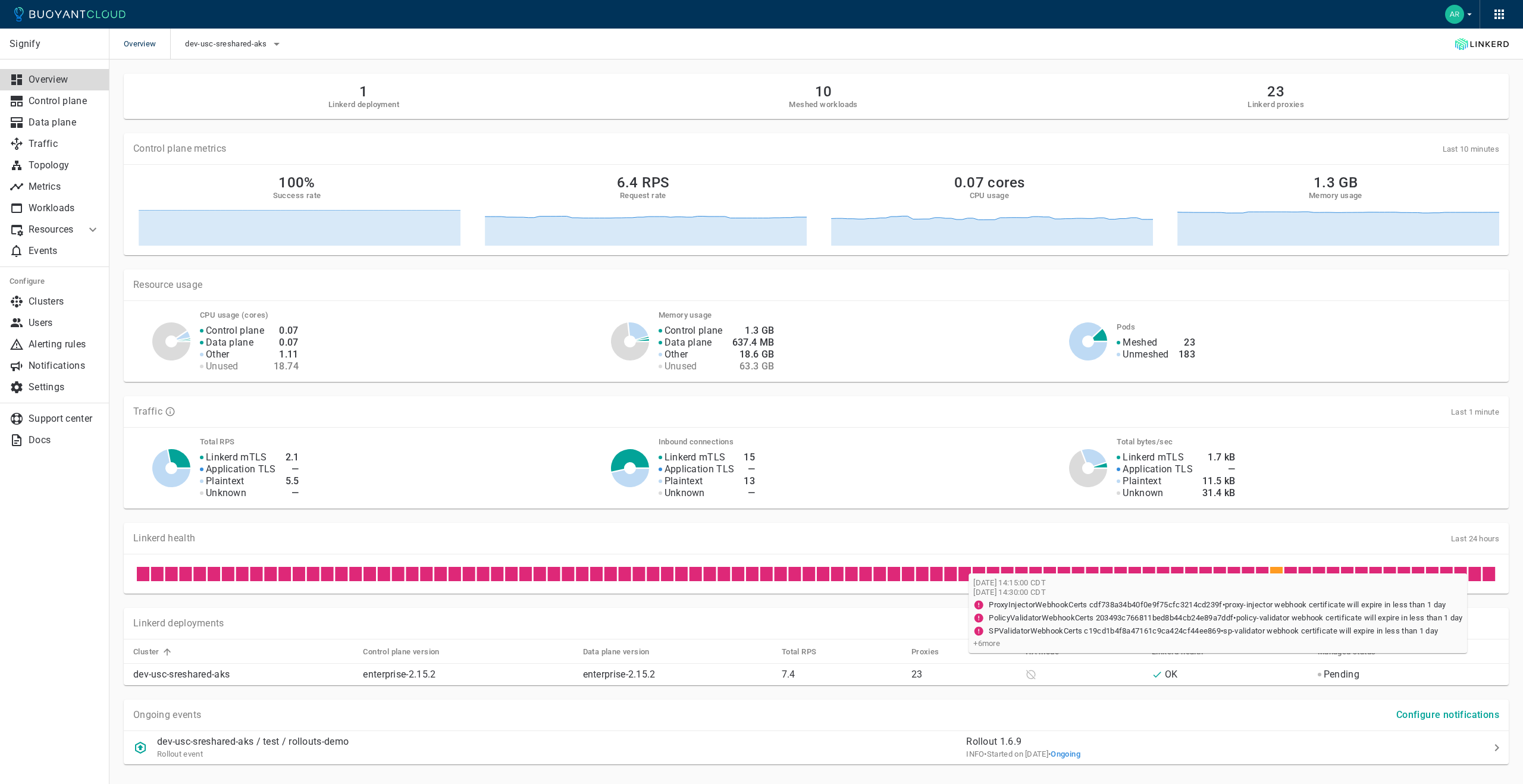
click at [1489, 574] on icon at bounding box center [1489, 574] width 12 height 14
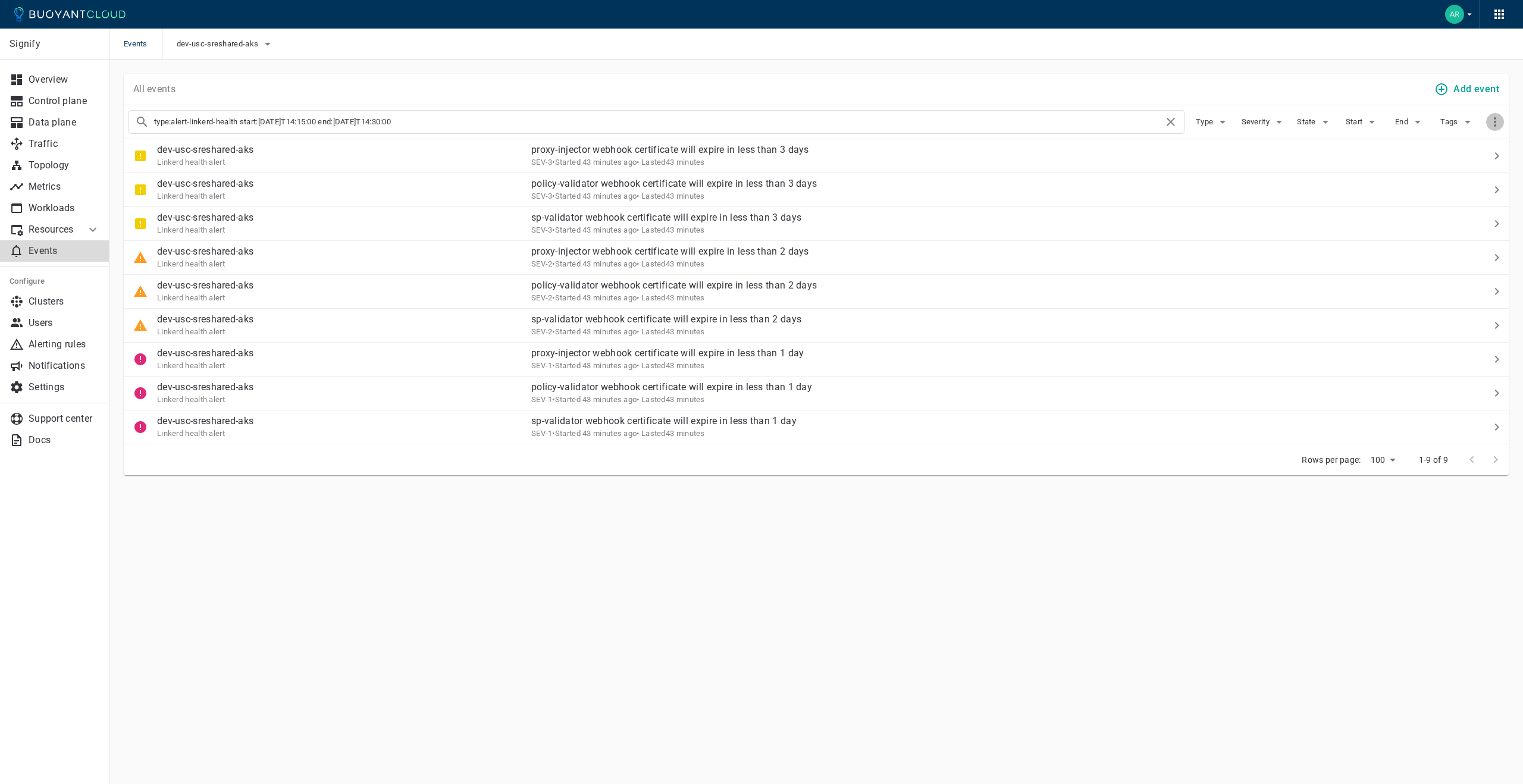
click at [1492, 120] on icon "button" at bounding box center [1496, 122] width 14 height 14
click at [1492, 120] on div "Show event details" at bounding box center [1442, 138] width 143 height 50
click at [1492, 206] on div at bounding box center [761, 392] width 1523 height 784
click at [1493, 157] on icon at bounding box center [1497, 156] width 14 height 14
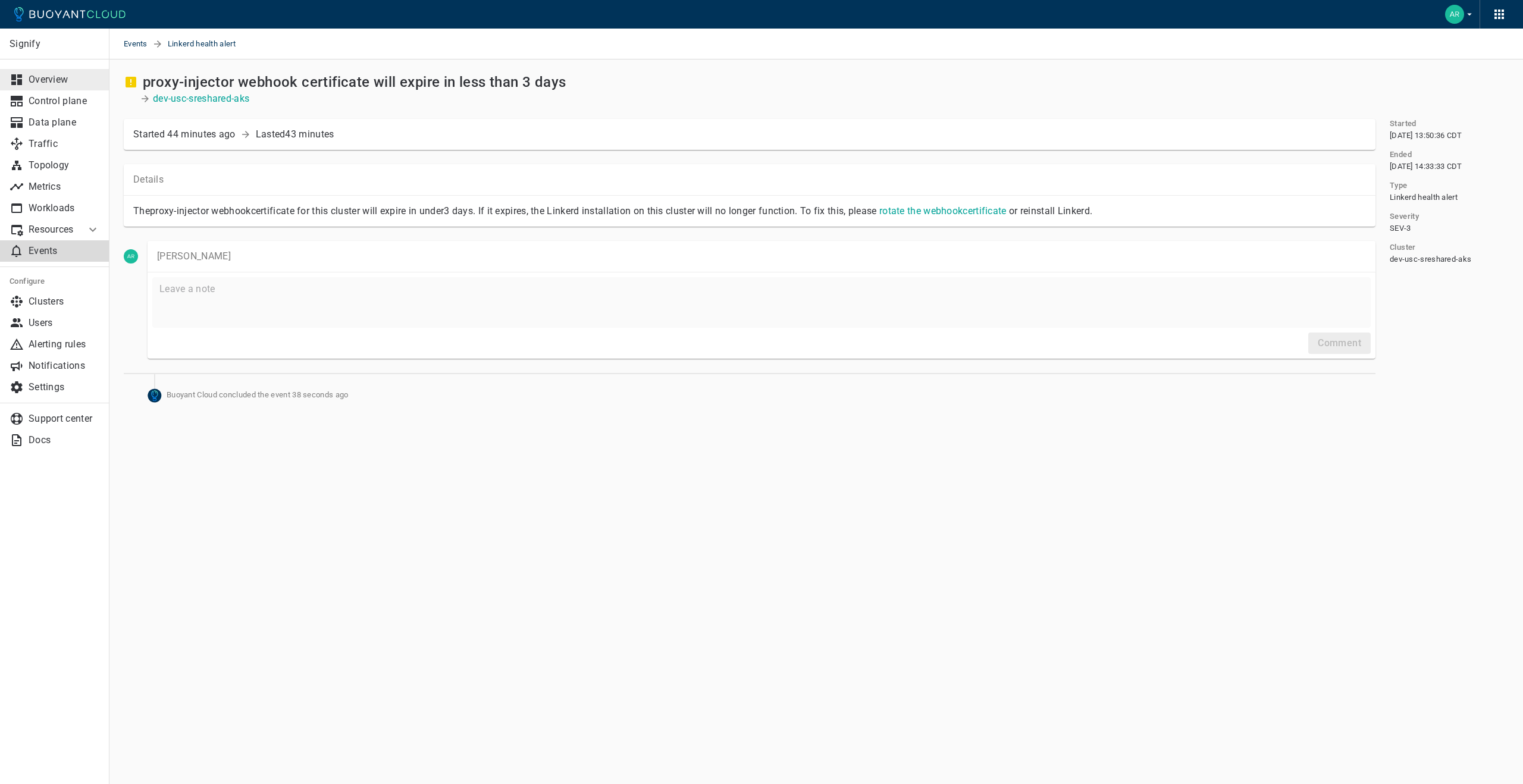
click at [41, 82] on p "Overview" at bounding box center [64, 79] width 72 height 12
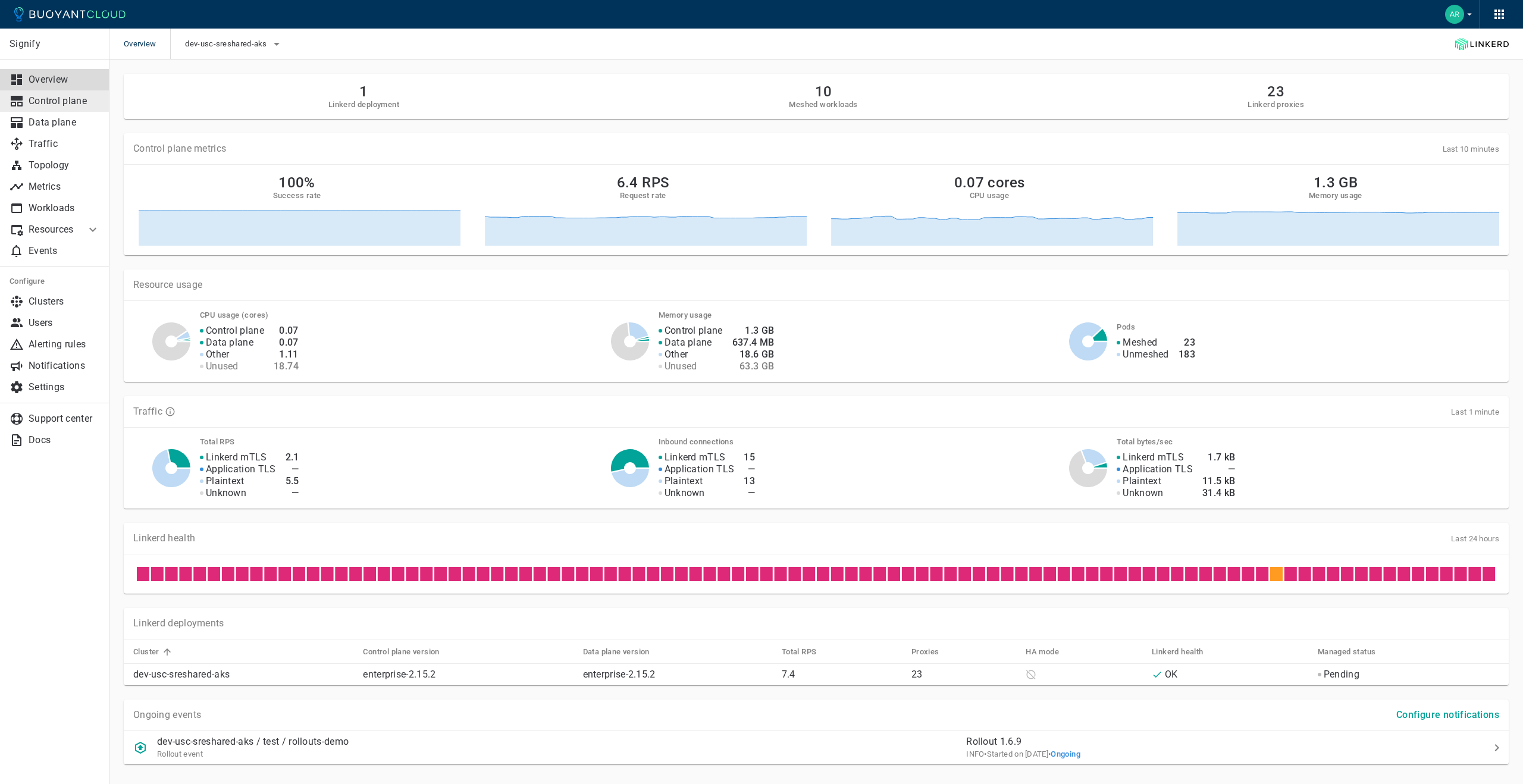
click at [43, 99] on p "Control plane" at bounding box center [64, 101] width 72 height 12
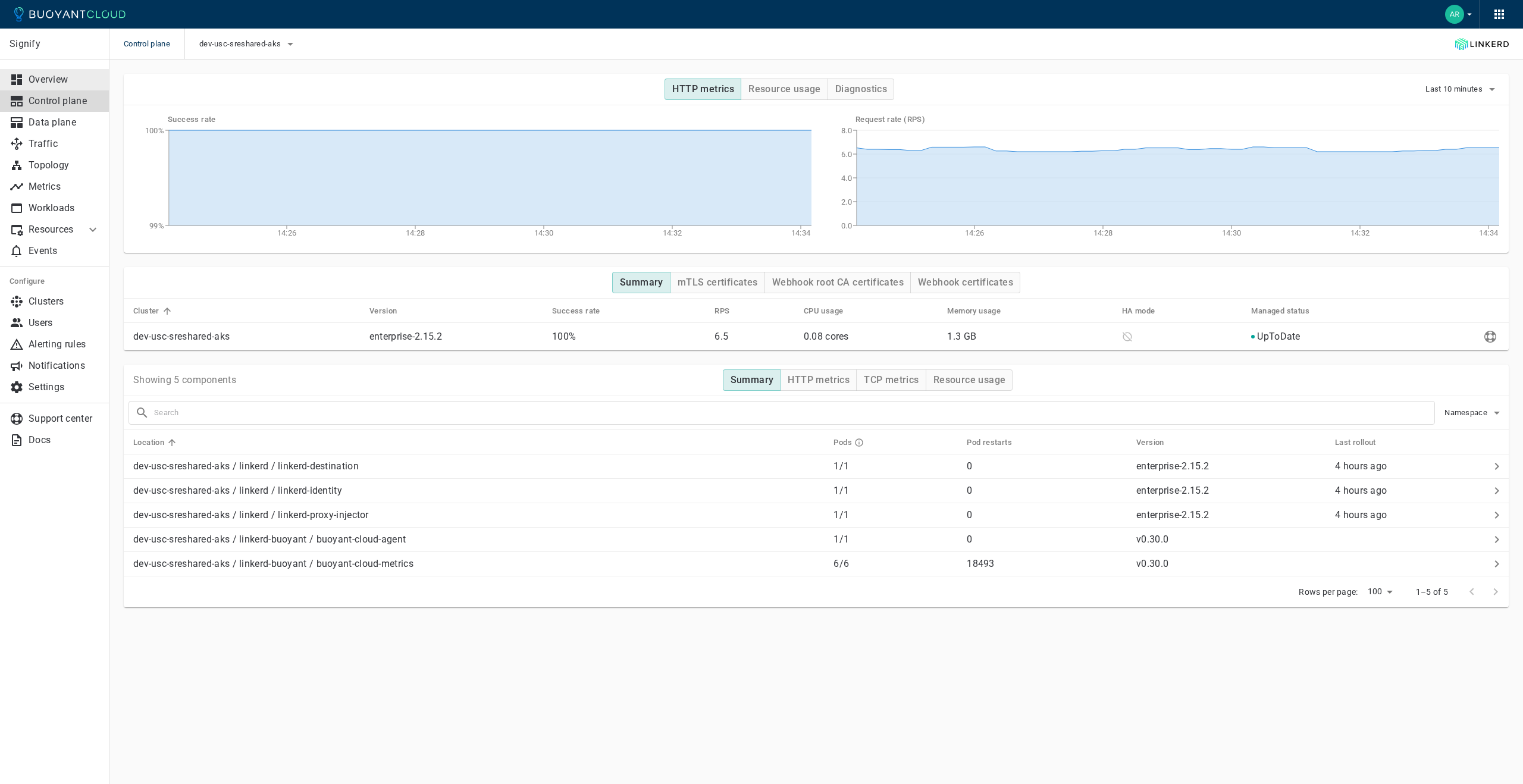
click at [44, 87] on link "Overview" at bounding box center [55, 80] width 110 height 21
